Goal: Check status

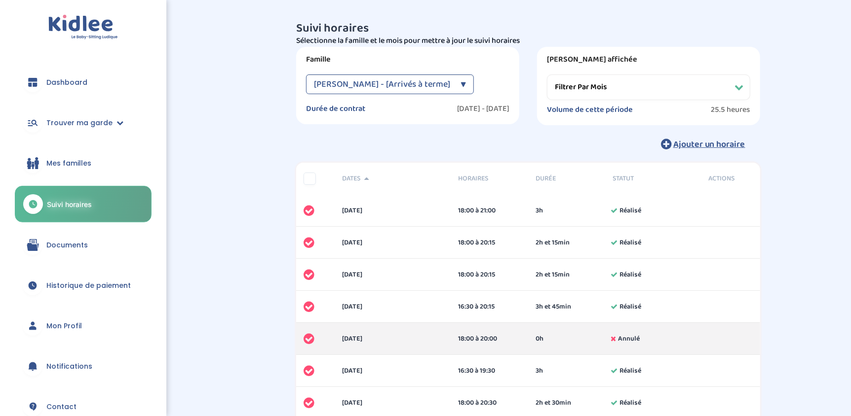
click at [440, 86] on span "Boutron Laure - [Arrivés à terme]" at bounding box center [382, 85] width 136 height 20
click at [570, 85] on select "Filtrer par mois novembre 2024 décembre 2024 janvier 2025 février 2025 mars 202…" at bounding box center [648, 88] width 203 height 26
select select "juin 2025"
click at [547, 75] on select "Filtrer par mois novembre 2024 décembre 2024 janvier 2025 février 2025 mars 202…" at bounding box center [648, 88] width 203 height 26
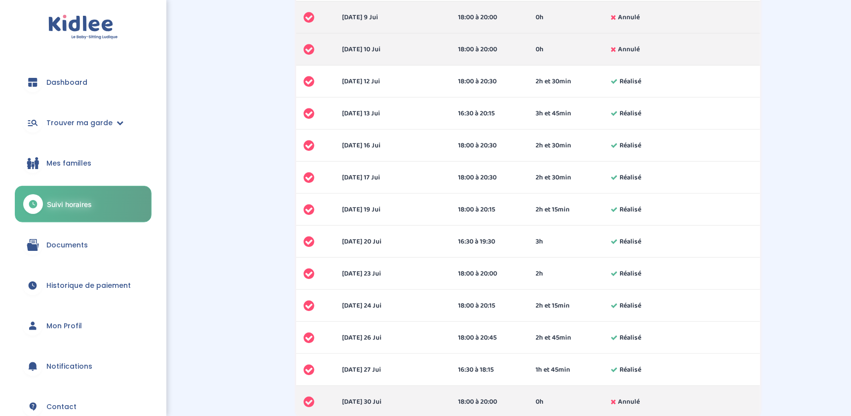
scroll to position [412, 0]
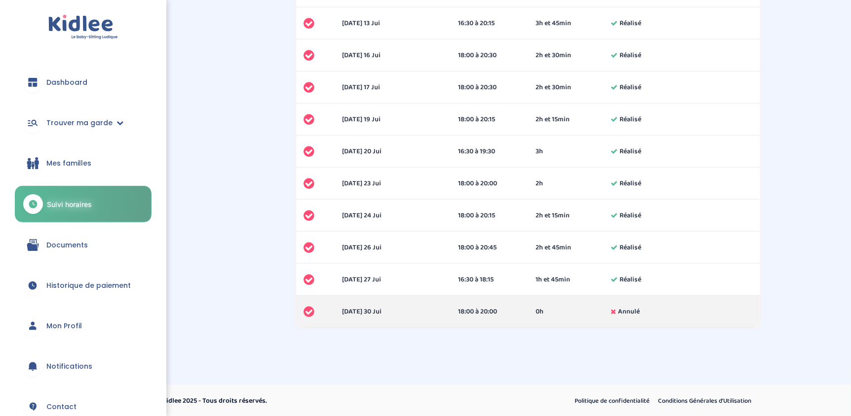
click at [90, 256] on link "Documents" at bounding box center [83, 245] width 137 height 36
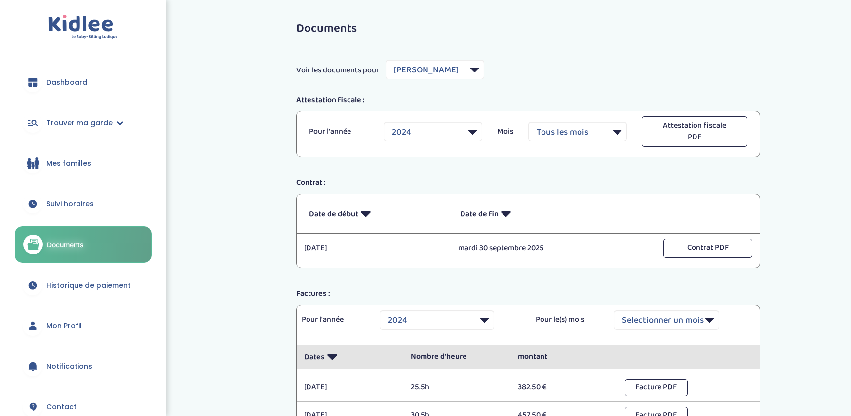
select select "6890"
select select "2024"
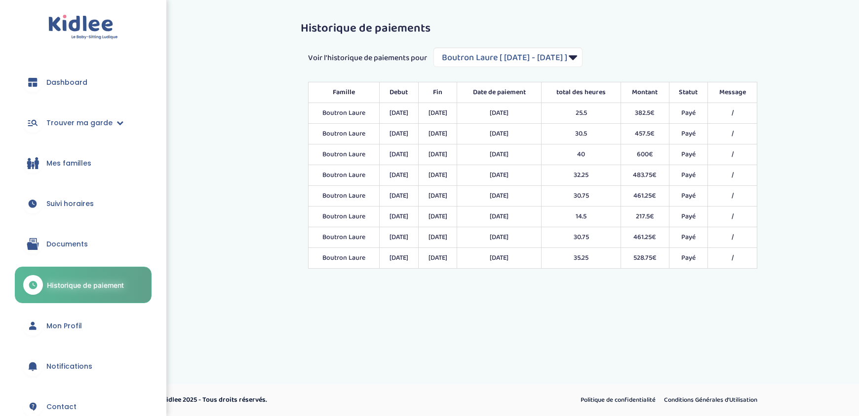
select select "1860"
click at [656, 256] on td "528.75€" at bounding box center [645, 258] width 48 height 21
copy tr "528.75€"
